Goal: Find specific page/section: Find specific page/section

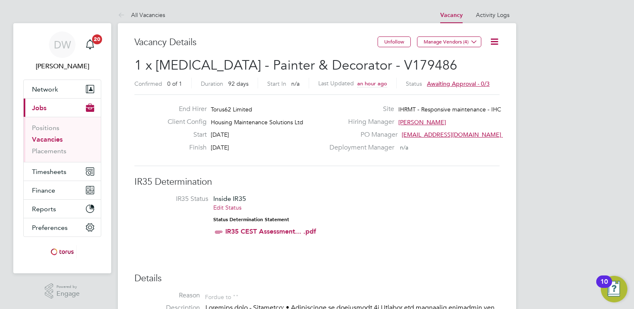
click at [45, 140] on link "Vacancies" at bounding box center [47, 140] width 31 height 8
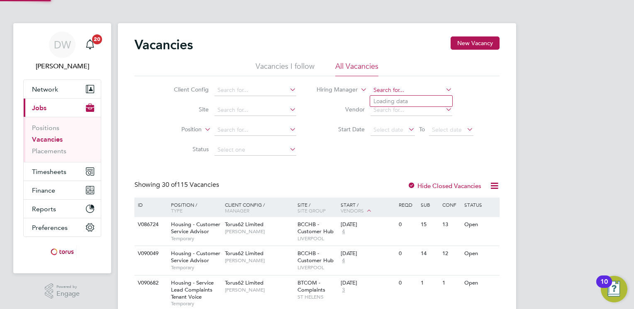
click at [384, 90] on input at bounding box center [411, 91] width 82 height 12
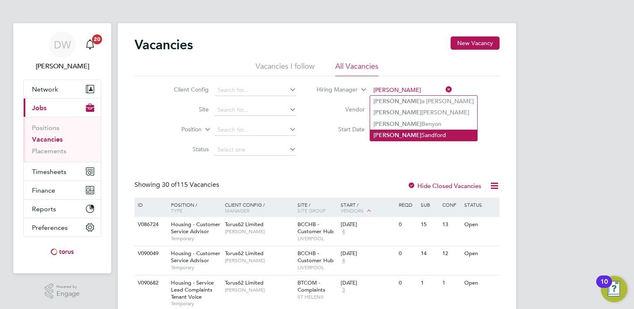
click at [401, 135] on li "[PERSON_NAME]" at bounding box center [423, 135] width 107 height 11
type input "[PERSON_NAME]"
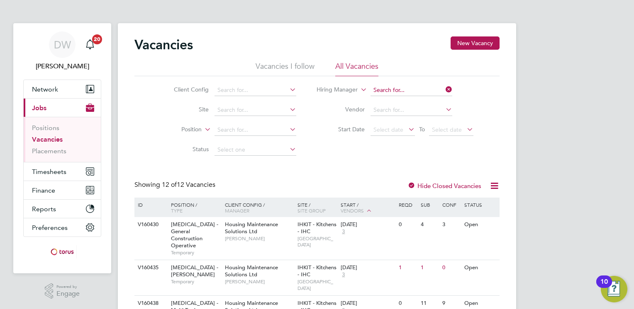
click at [417, 86] on input at bounding box center [411, 91] width 82 height 12
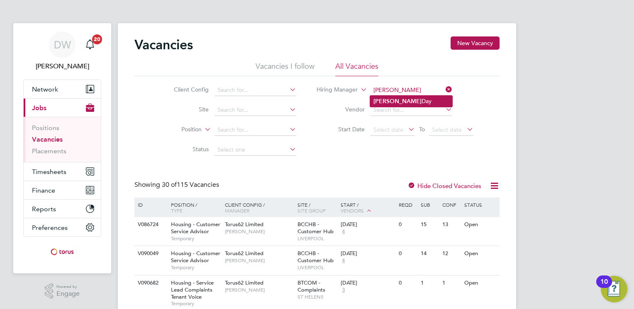
click at [392, 102] on b "[PERSON_NAME]" at bounding box center [397, 101] width 48 height 7
type input "[PERSON_NAME]"
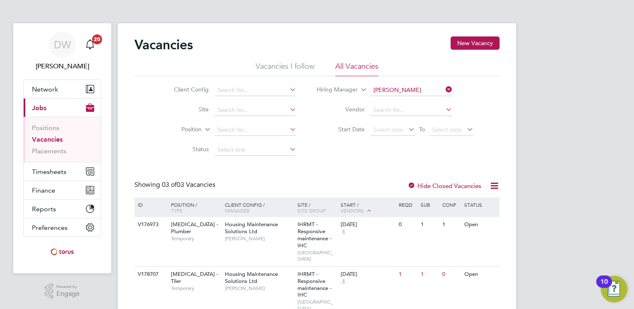
scroll to position [67, 0]
